Goal: Communication & Community: Answer question/provide support

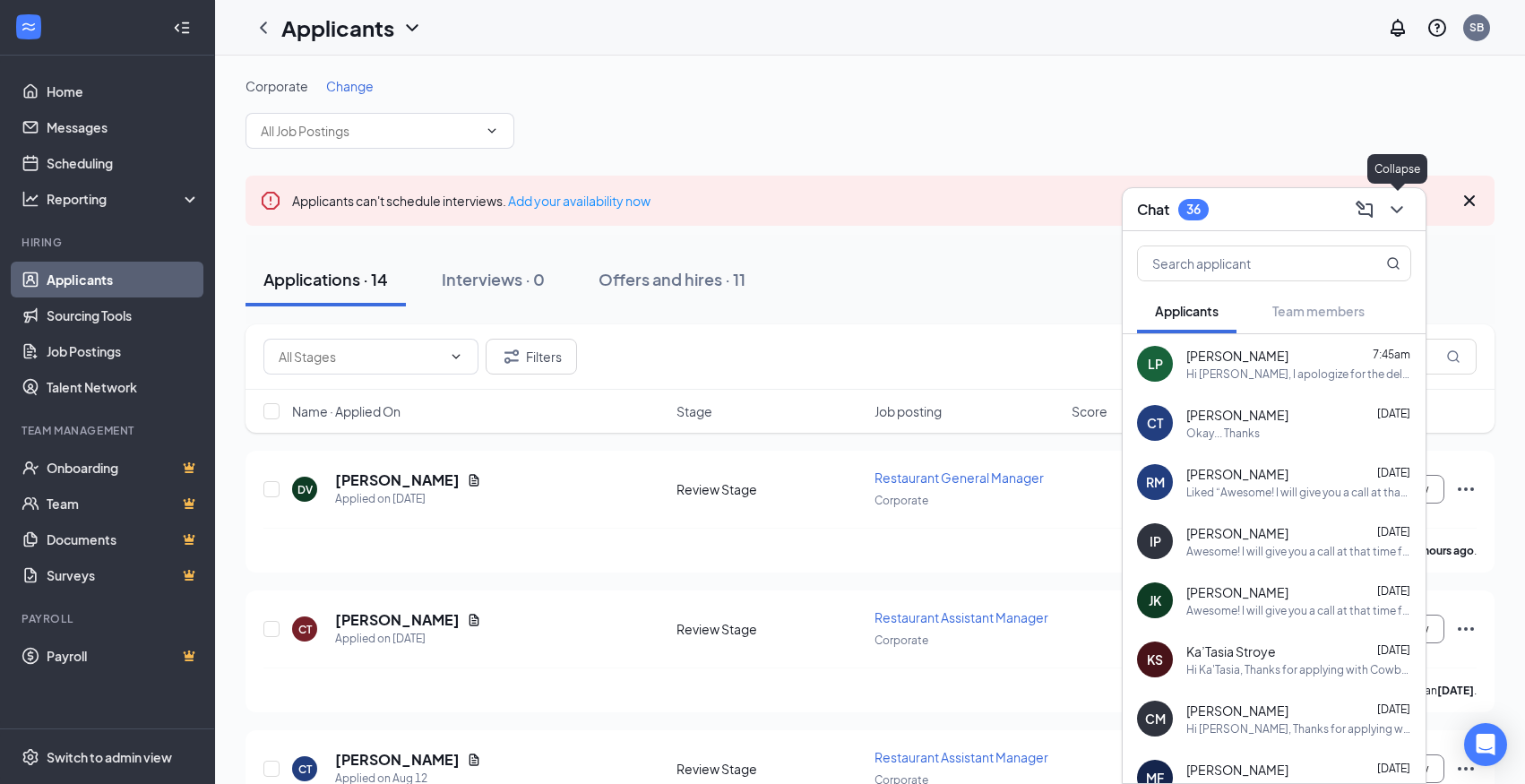
click at [1402, 208] on icon "ChevronDown" at bounding box center [1397, 210] width 22 height 22
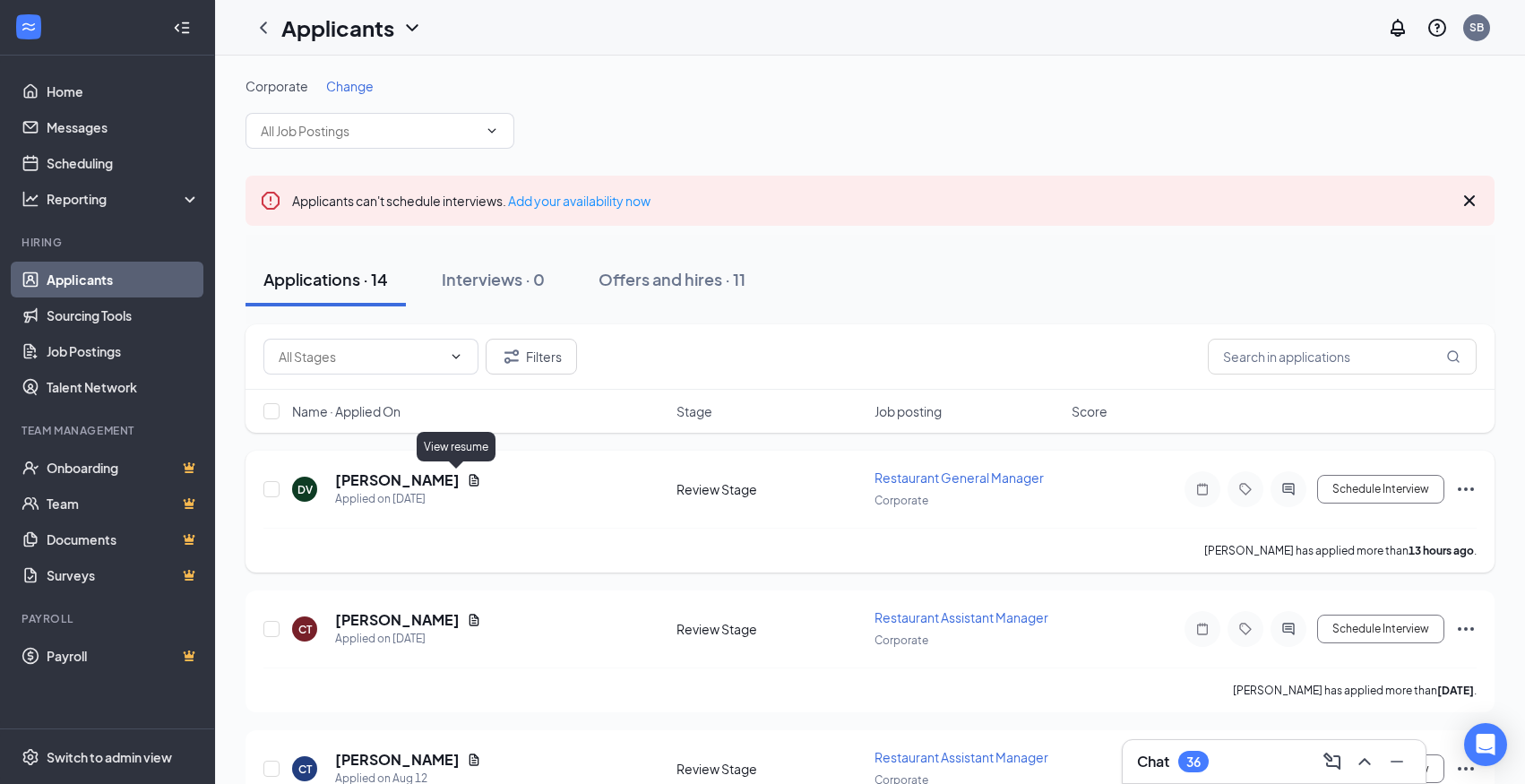
click at [467, 486] on icon "Document" at bounding box center [474, 481] width 14 height 14
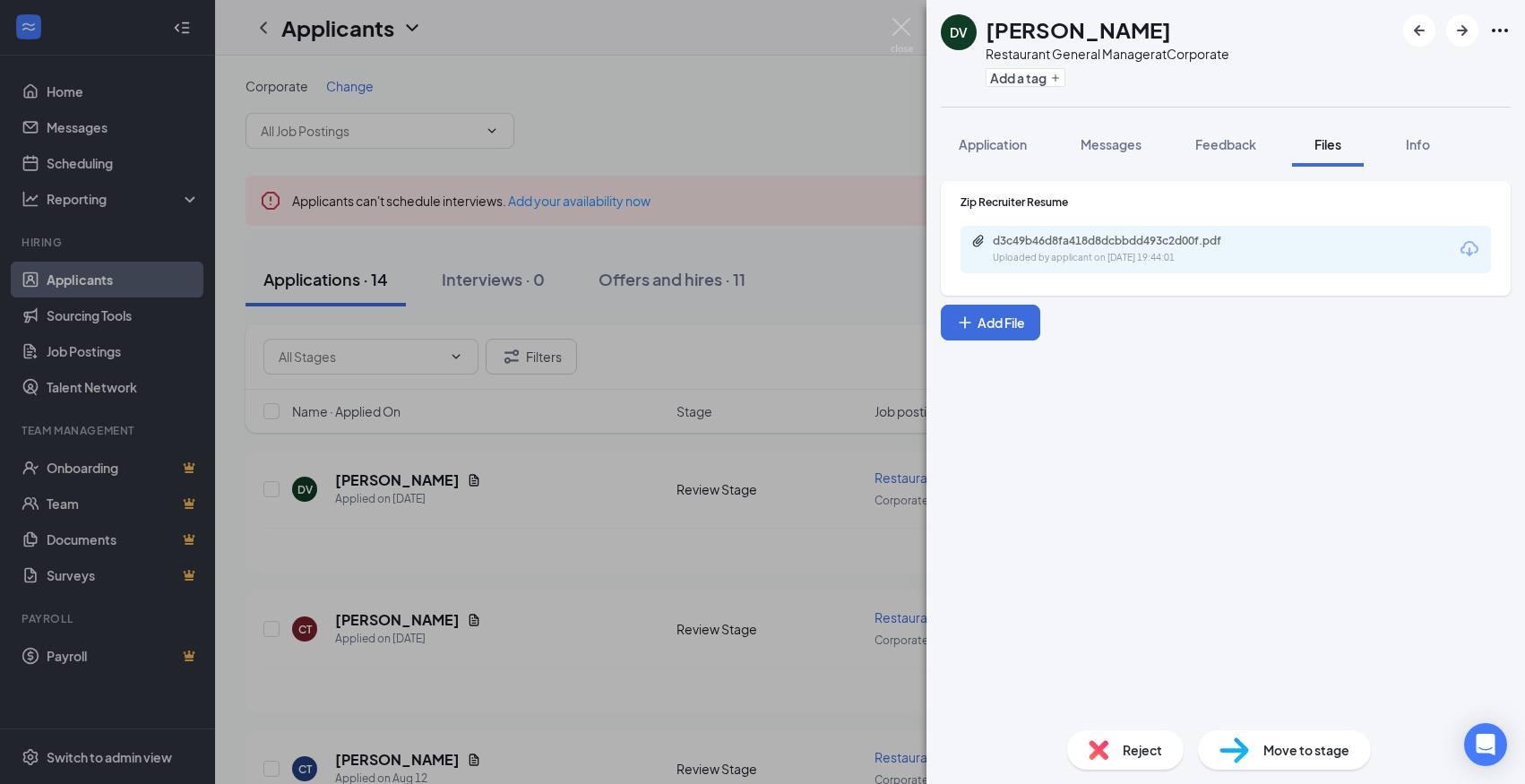
click at [1468, 253] on icon "Download" at bounding box center [1470, 249] width 22 height 22
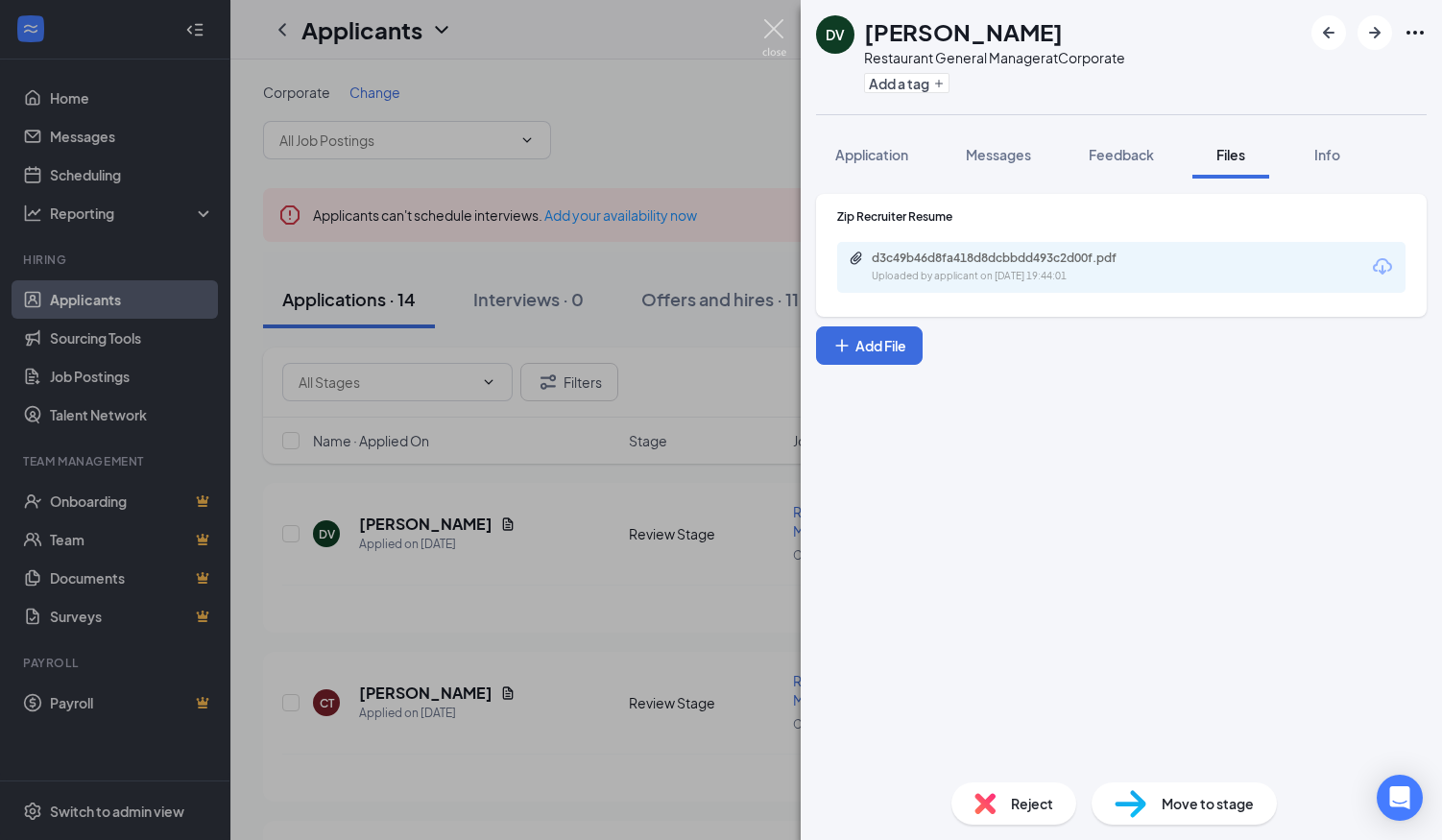
click at [771, 30] on img at bounding box center [773, 38] width 24 height 38
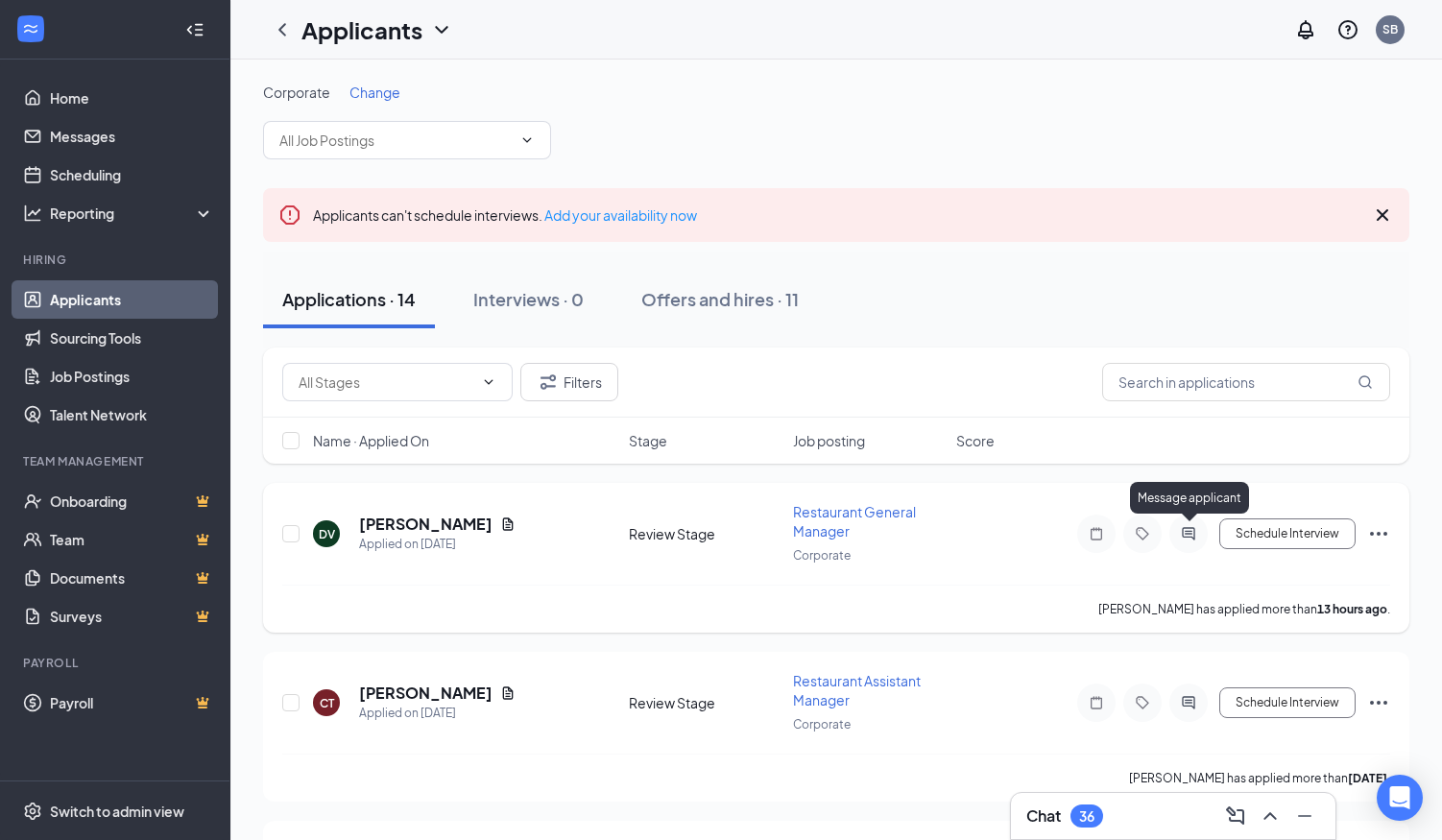
click at [1187, 533] on icon "ActiveChat" at bounding box center [1188, 533] width 23 height 15
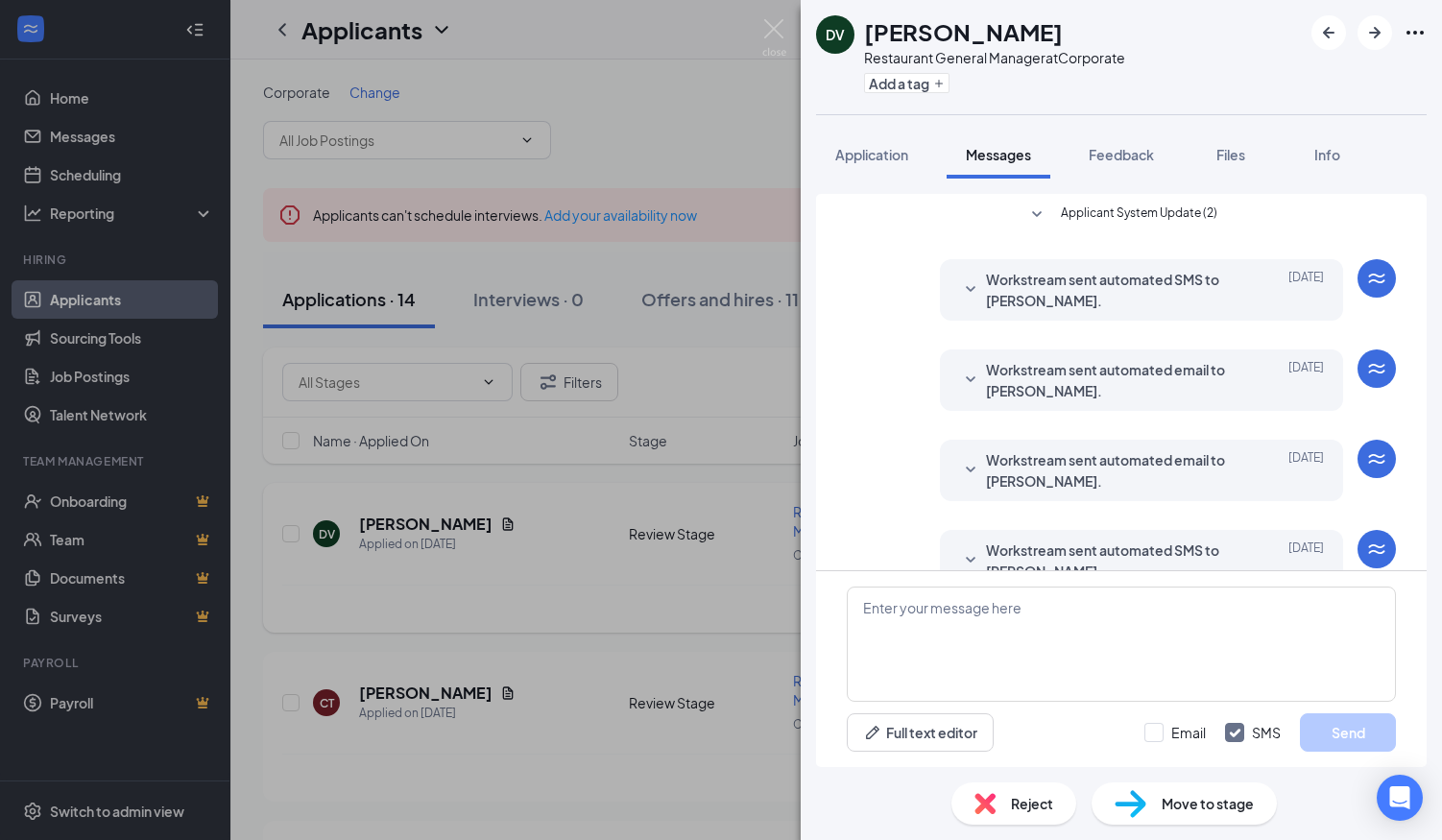
scroll to position [41, 0]
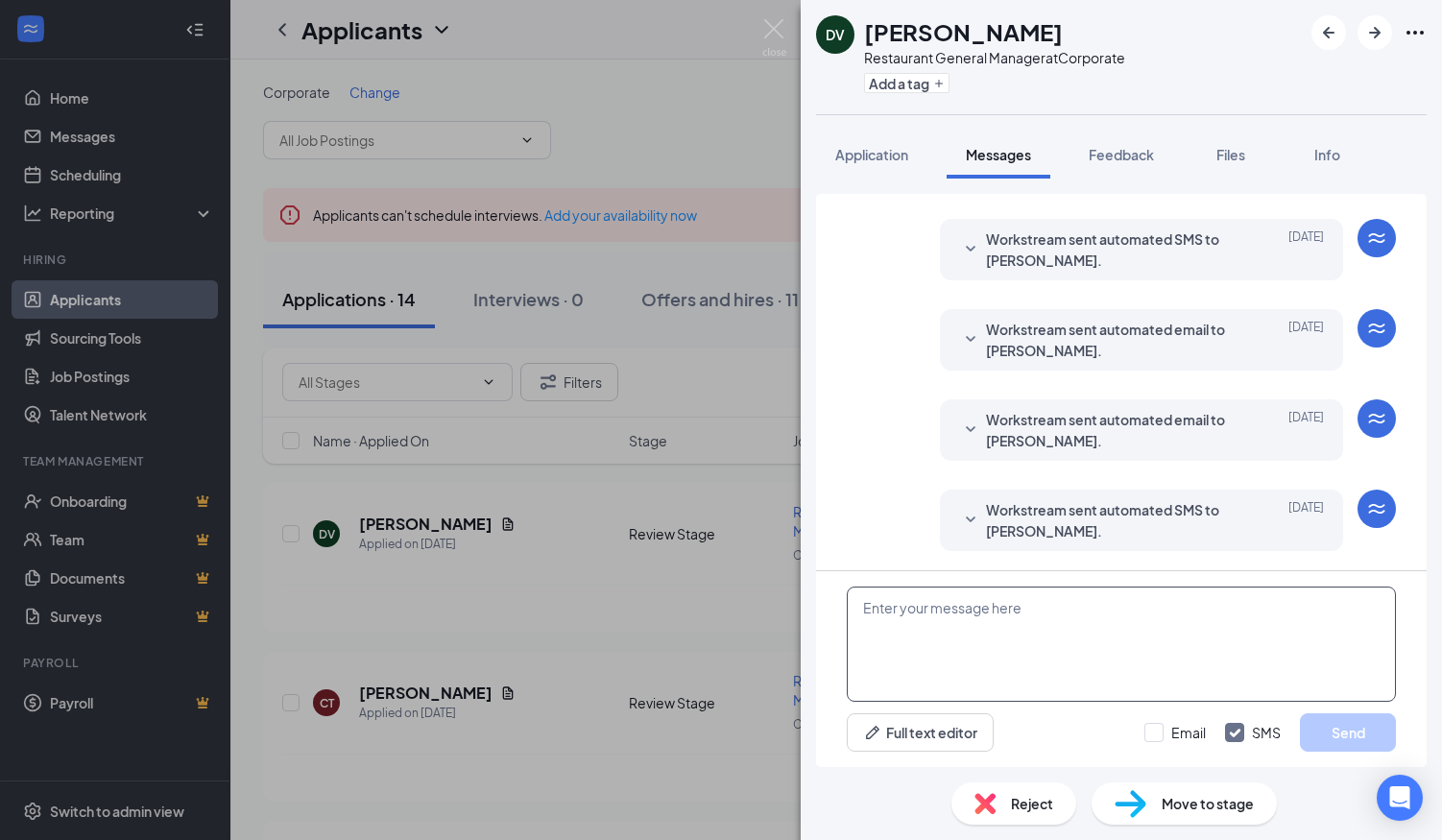
click at [978, 644] on textarea at bounding box center [1121, 644] width 549 height 115
paste textarea "Hi [PERSON_NAME], [PERSON_NAME] sent me your resume and expressed you have an i…"
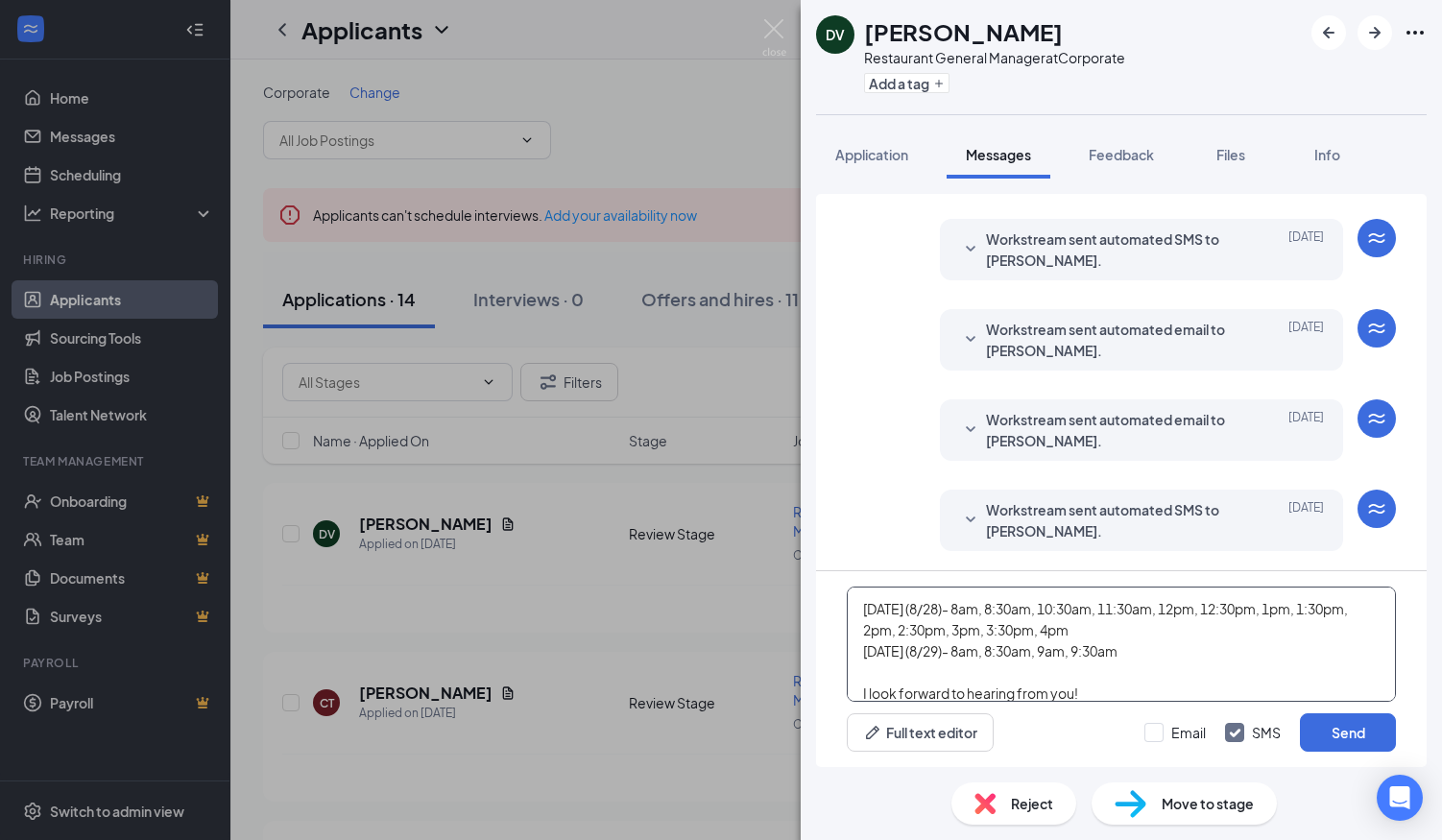
scroll to position [0, 0]
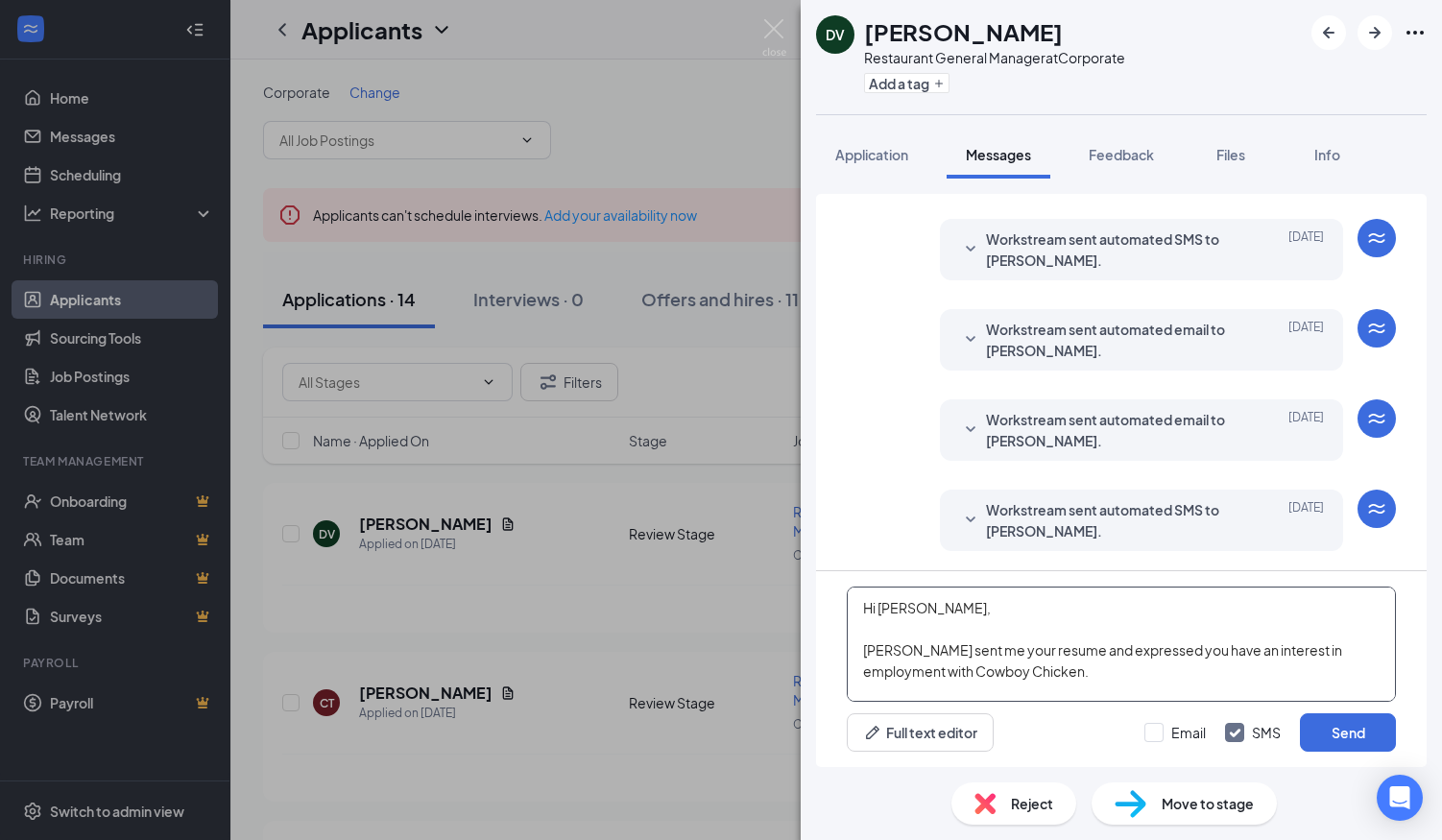
click at [910, 612] on textarea "Hi [PERSON_NAME], [PERSON_NAME] sent me your resume and expressed you have an i…" at bounding box center [1121, 644] width 549 height 115
drag, startPoint x: 1030, startPoint y: 614, endPoint x: 844, endPoint y: 641, distance: 187.9
click at [844, 641] on div "Hi [PERSON_NAME], [PERSON_NAME] sent me your resume and expressed you have an i…" at bounding box center [1121, 669] width 611 height 195
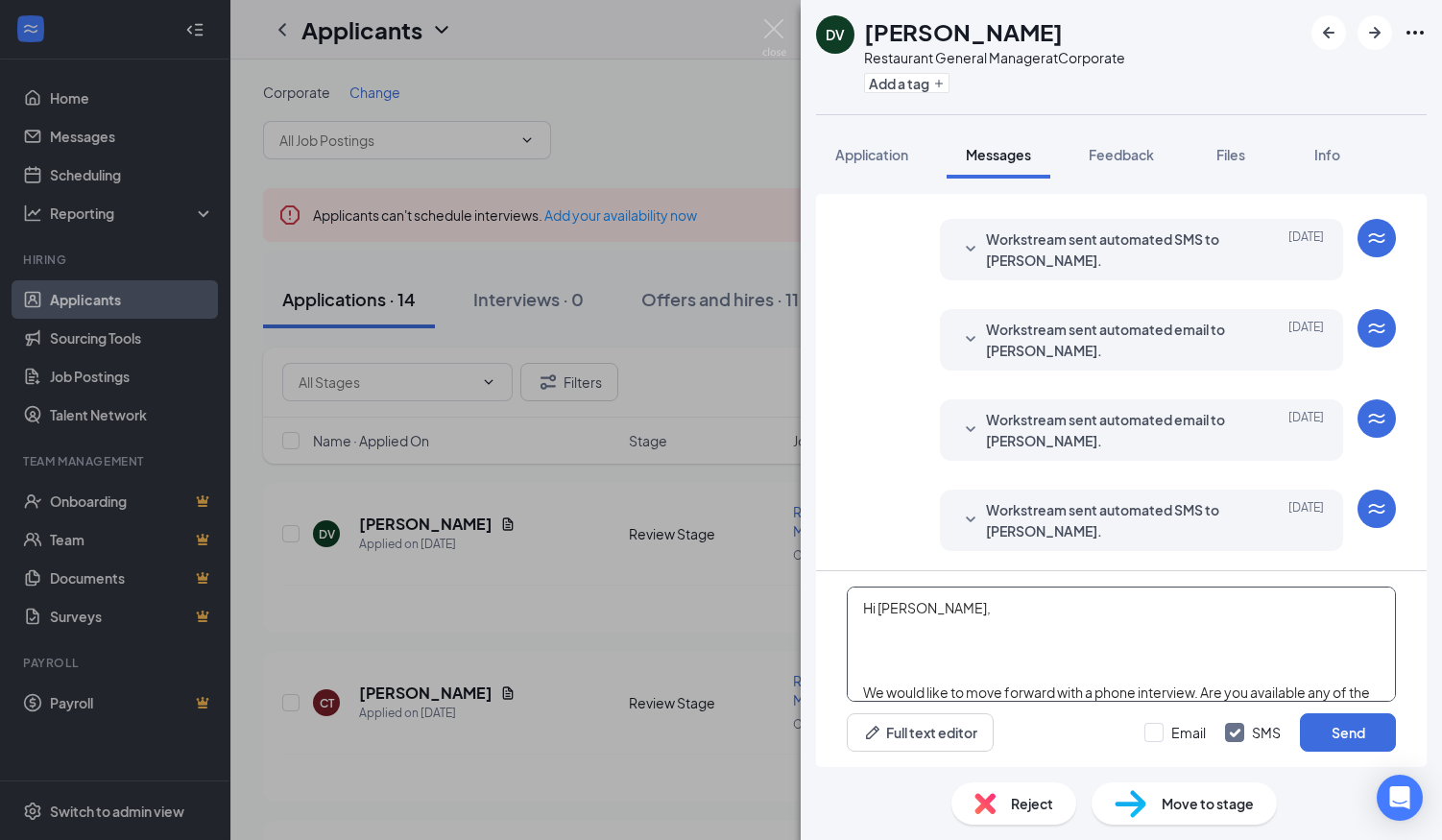
click at [872, 681] on textarea "Hi [PERSON_NAME], We would like to move forward with a phone interview. Are you…" at bounding box center [1121, 644] width 549 height 115
click at [867, 676] on textarea "Hi [PERSON_NAME], We would like to move forward with a phone interview. Are you…" at bounding box center [1121, 644] width 549 height 115
click at [863, 688] on textarea "Hi [PERSON_NAME], Thank you for applying with Cowboy Chicken! We would like to …" at bounding box center [1121, 644] width 549 height 115
click at [886, 639] on textarea "Hi [PERSON_NAME], Thank you for applying with Cowboy Chicken! We would like to …" at bounding box center [1121, 644] width 549 height 115
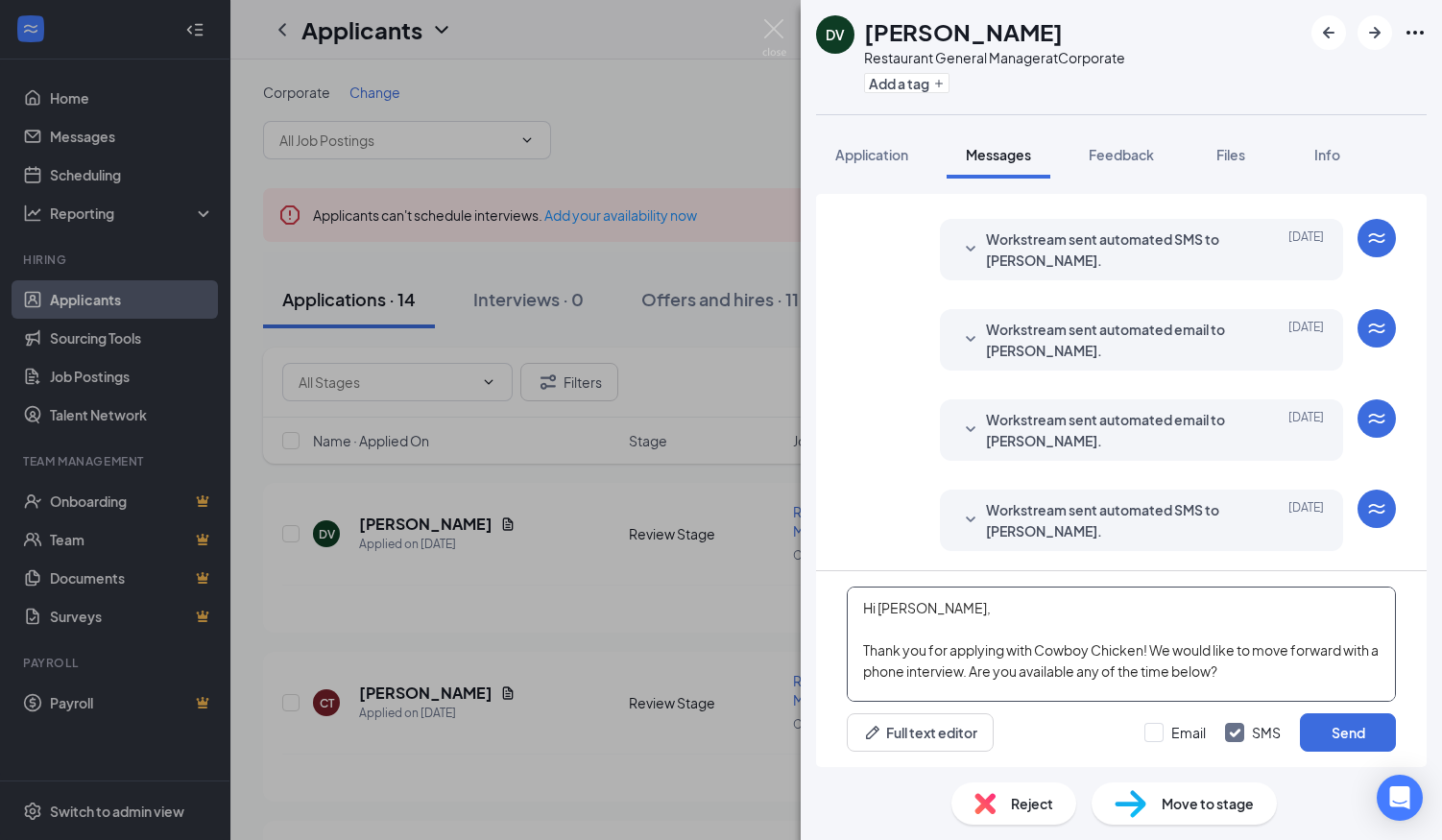
click at [866, 626] on textarea "Hi [PERSON_NAME], Thank you for applying with Cowboy Chicken! We would like to …" at bounding box center [1121, 644] width 549 height 115
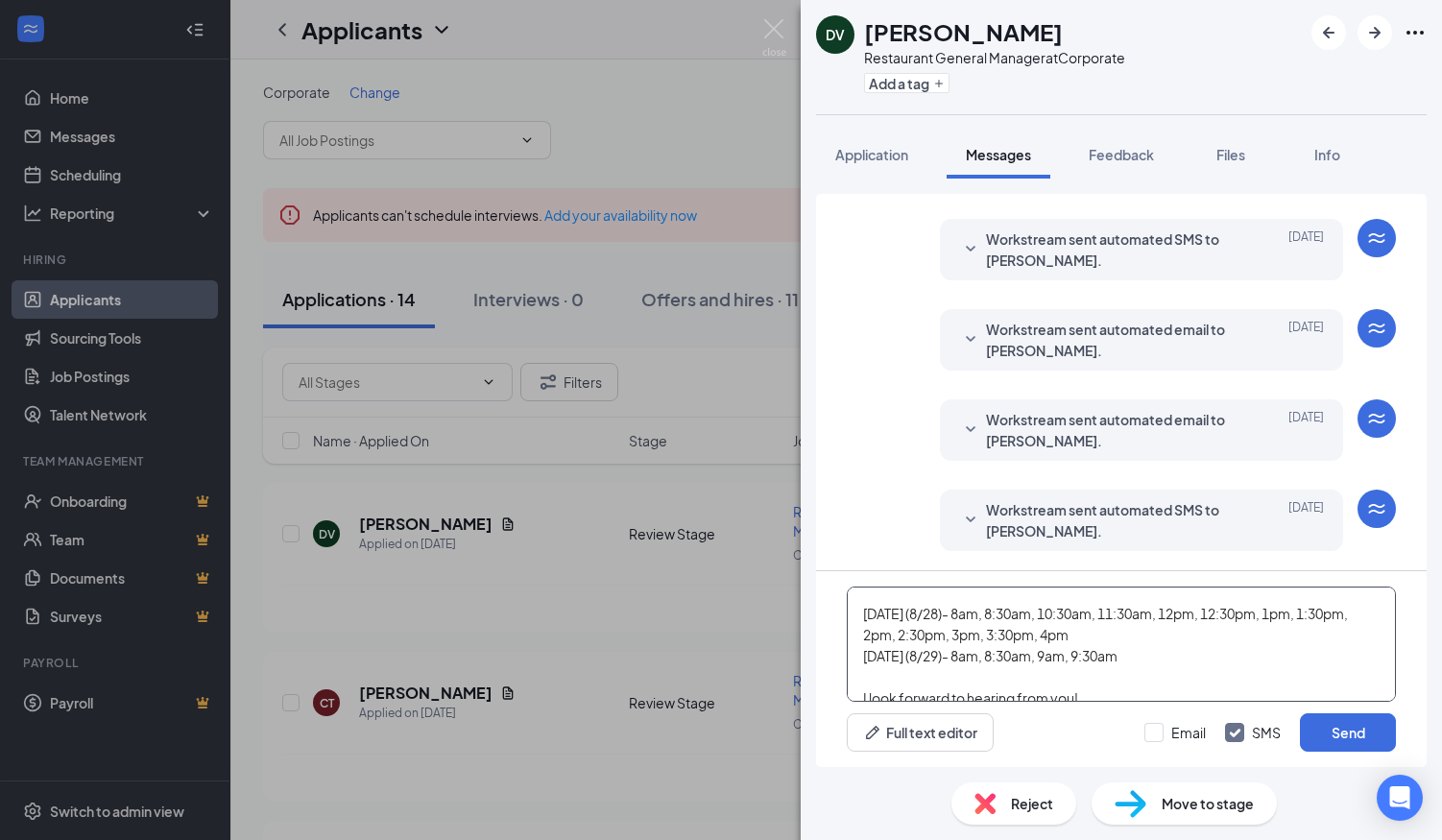
scroll to position [117, 0]
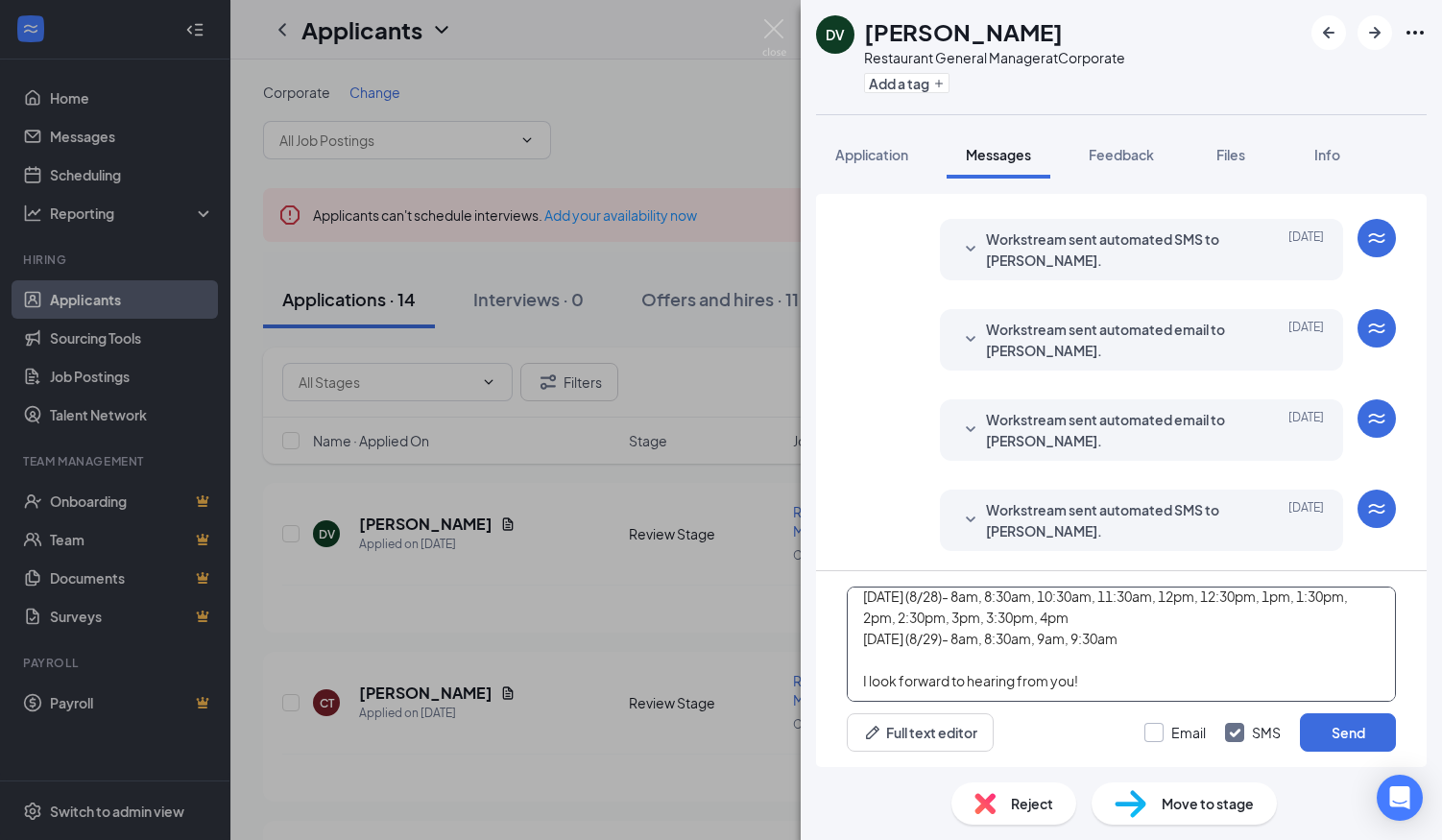
type textarea "Hi [PERSON_NAME], Thank you for applying with Cowboy Chicken! We would like to …"
click at [1155, 731] on input "Email" at bounding box center [1174, 733] width 61 height 19
checkbox input "true"
click at [1336, 733] on button "Send" at bounding box center [1347, 733] width 96 height 39
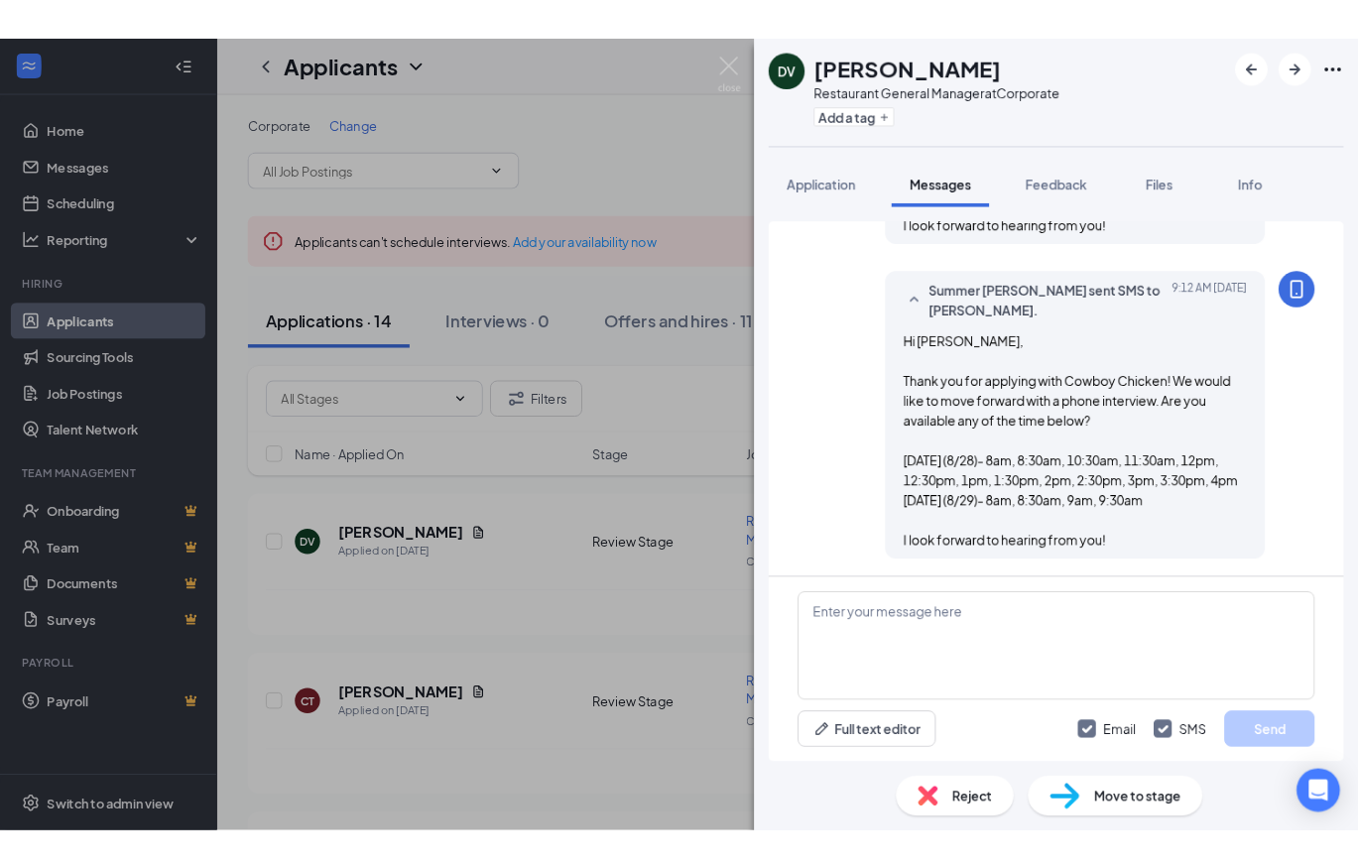
scroll to position [732, 0]
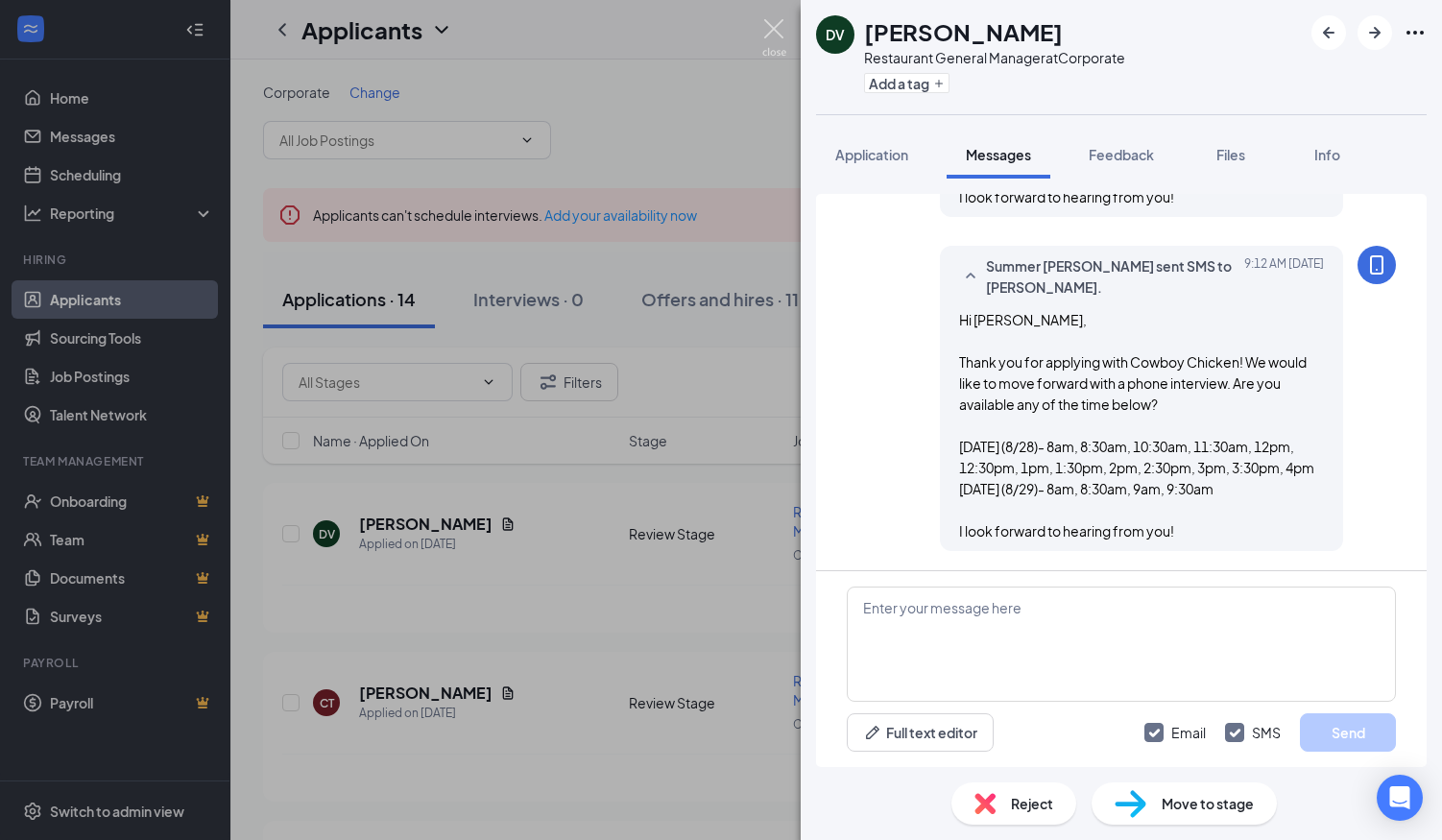
click at [769, 22] on img at bounding box center [773, 38] width 24 height 38
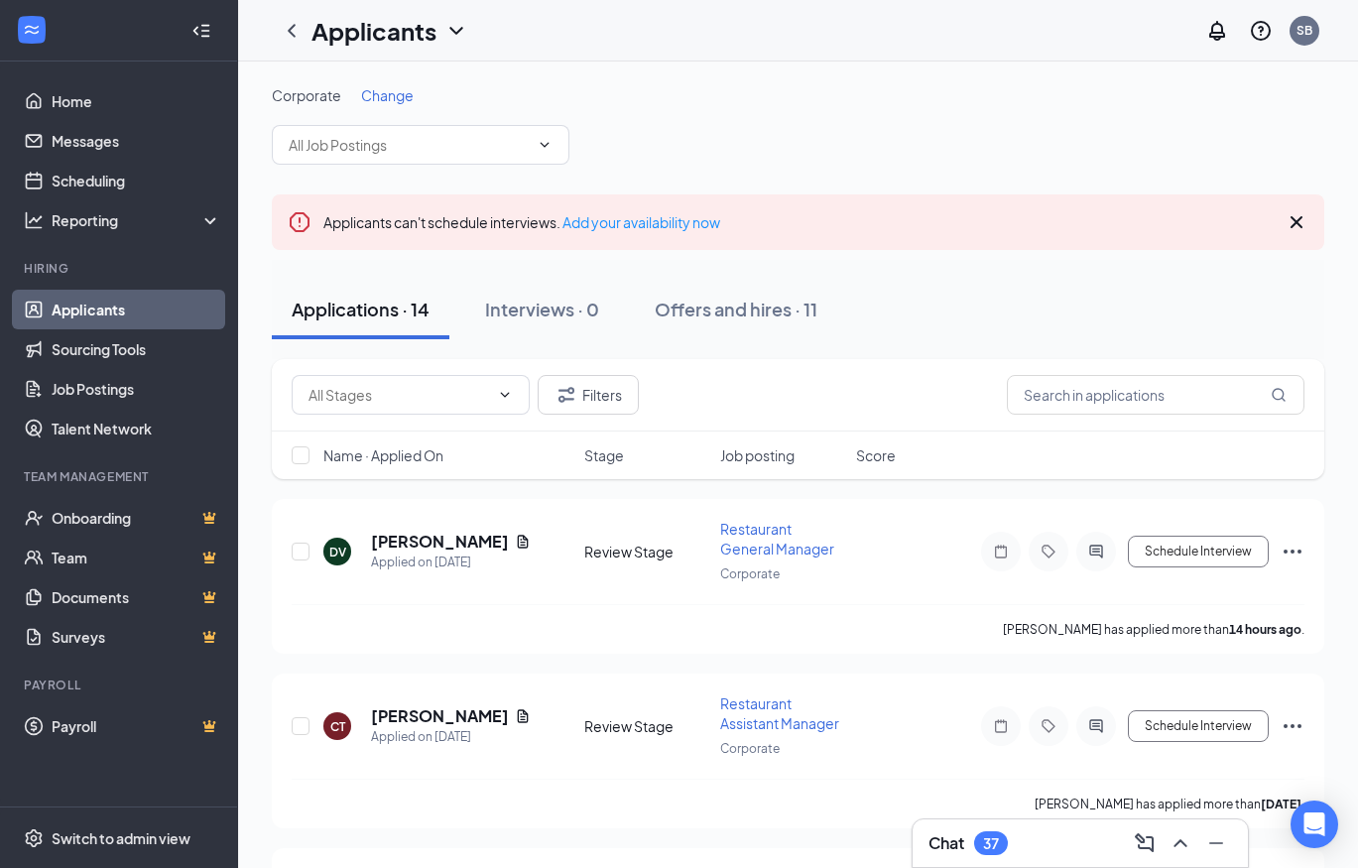
click at [1064, 843] on div "Chat 37" at bounding box center [1079, 843] width 303 height 32
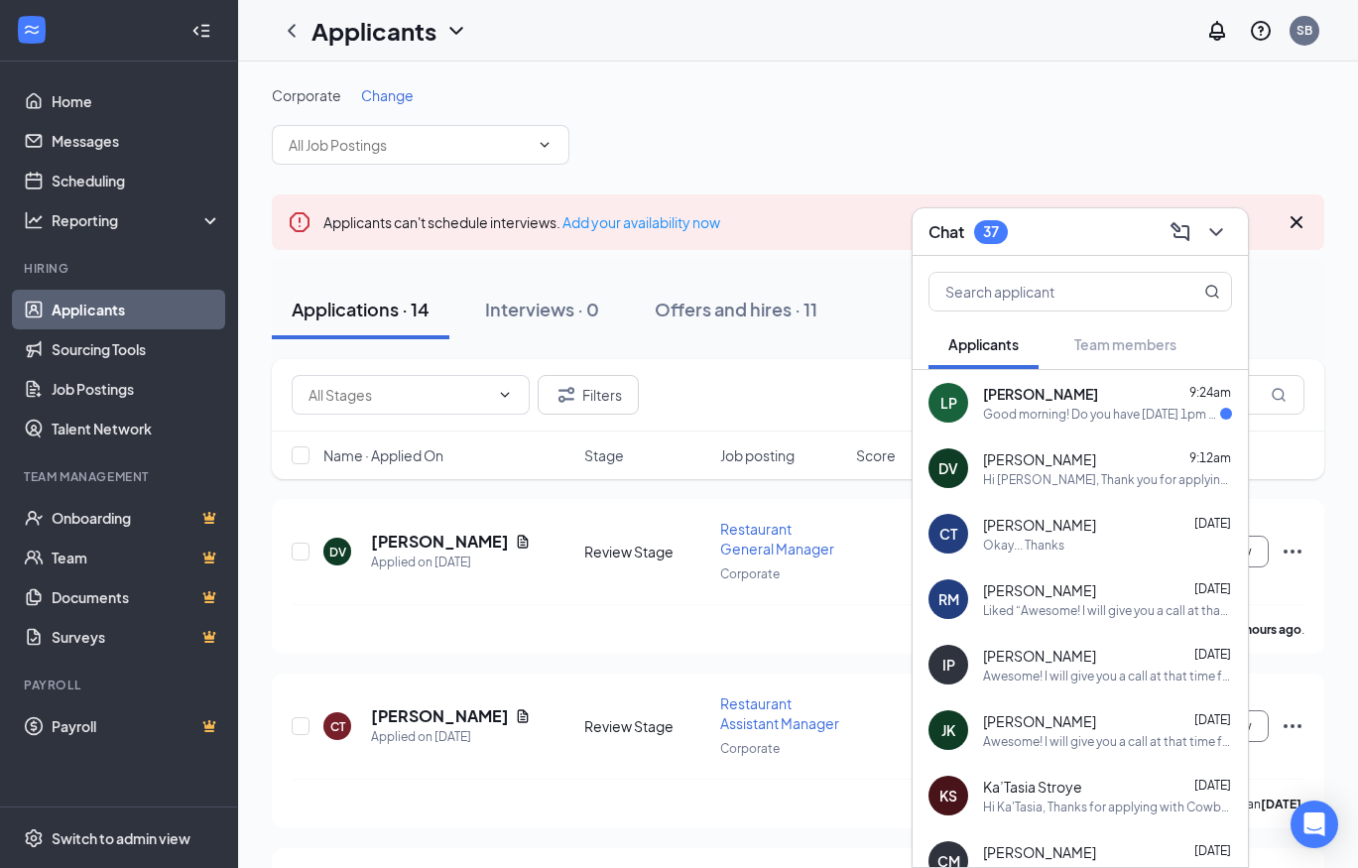
click at [1119, 406] on div "Good morning! Do you have [DATE] 1pm available?" at bounding box center [1101, 414] width 237 height 17
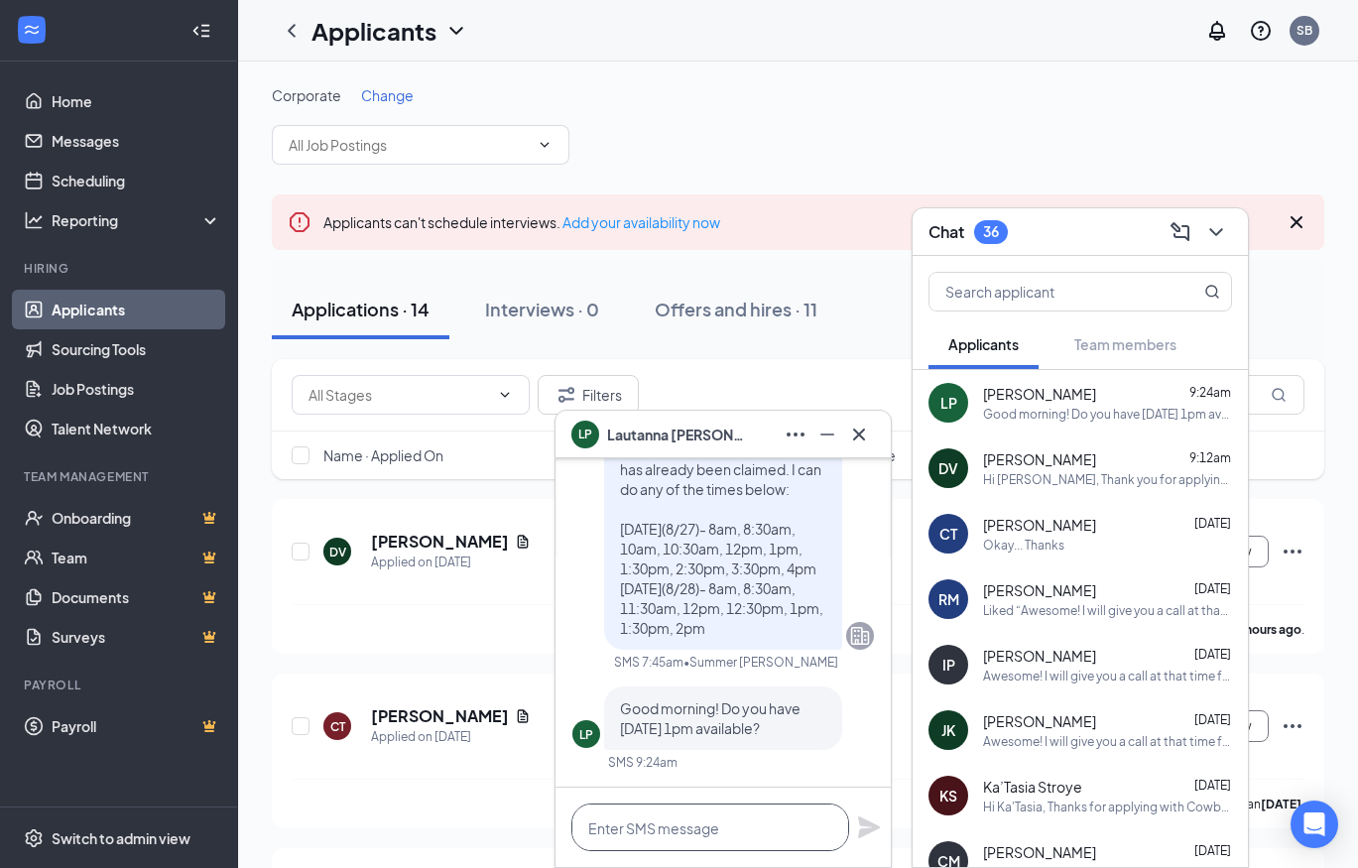
click at [653, 830] on textarea at bounding box center [710, 827] width 278 height 48
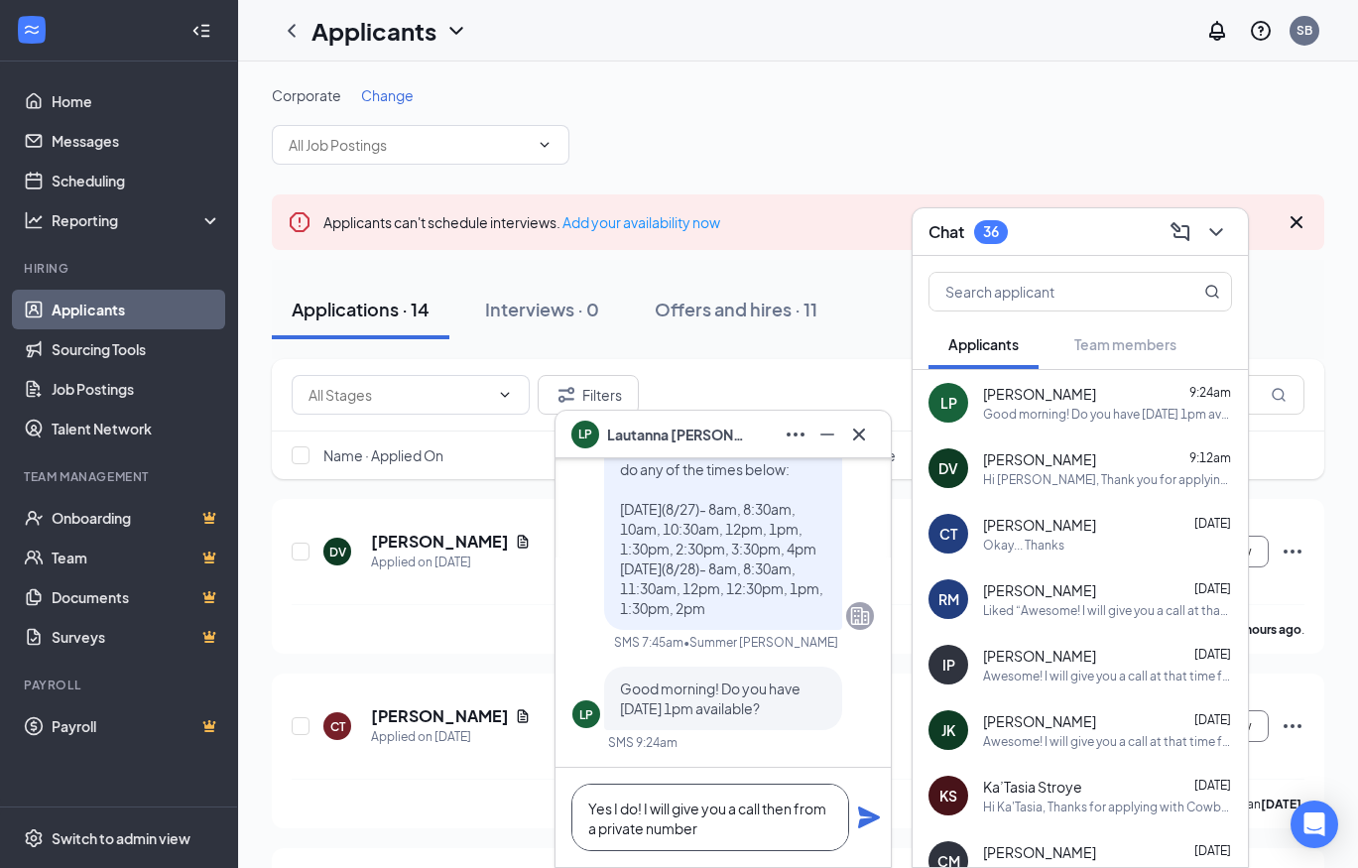
type textarea "Yes I do! I will give you a call then from a private number"
click at [867, 817] on icon "Plane" at bounding box center [869, 817] width 24 height 24
